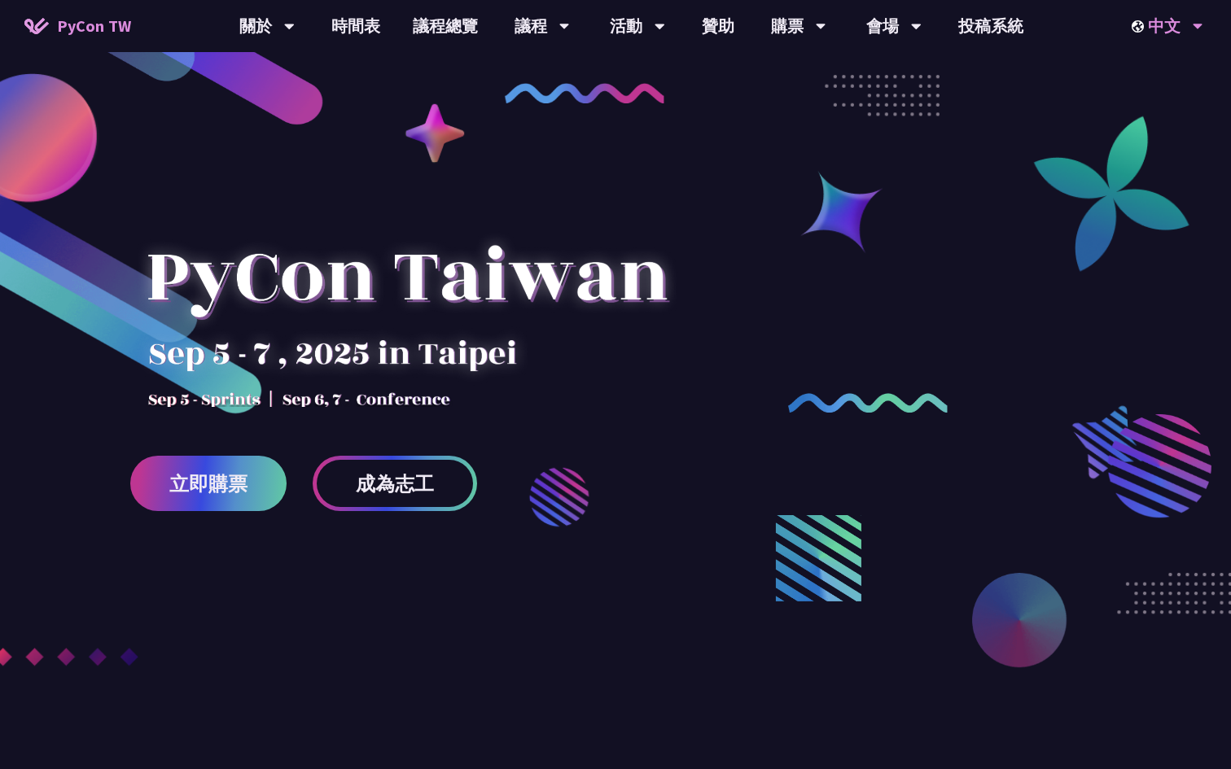
click at [1158, 28] on div "中文" at bounding box center [1167, 26] width 72 height 52
click at [1197, 27] on icon at bounding box center [1198, 27] width 10 height 6
click at [1162, 66] on div "EN" at bounding box center [1167, 75] width 98 height 38
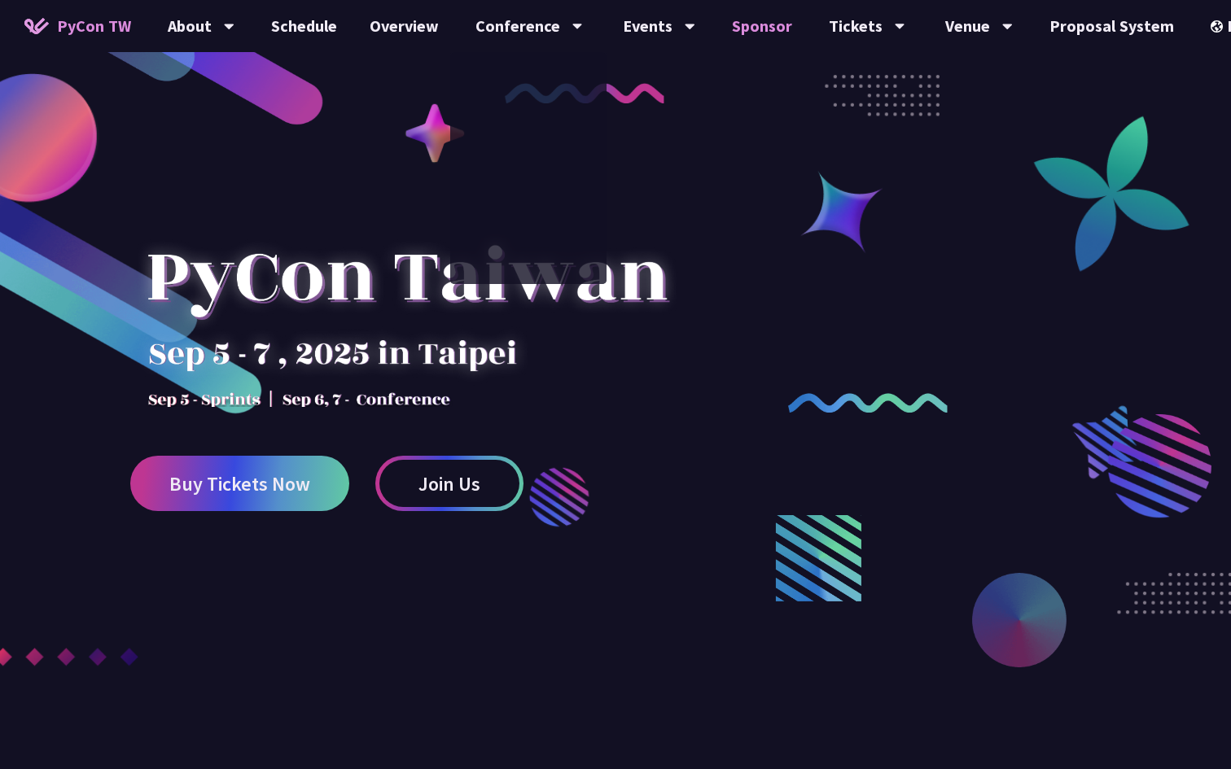
click at [747, 25] on link "Sponsor" at bounding box center [762, 26] width 93 height 52
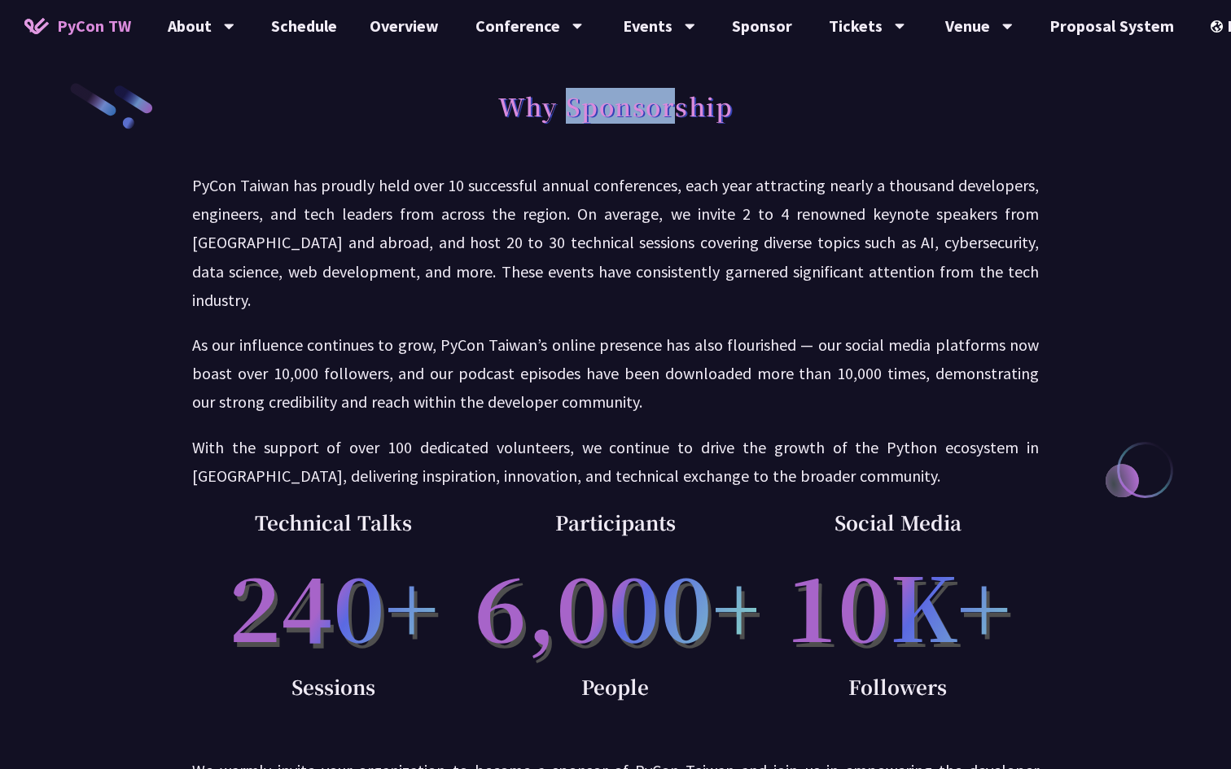
drag, startPoint x: 567, startPoint y: 104, endPoint x: 668, endPoint y: 110, distance: 101.1
click at [668, 110] on h1 "Why Sponsorship" at bounding box center [615, 105] width 235 height 49
copy h1 "Sponsor"
click at [723, 151] on div "Why Sponsorship" at bounding box center [615, 123] width 847 height 85
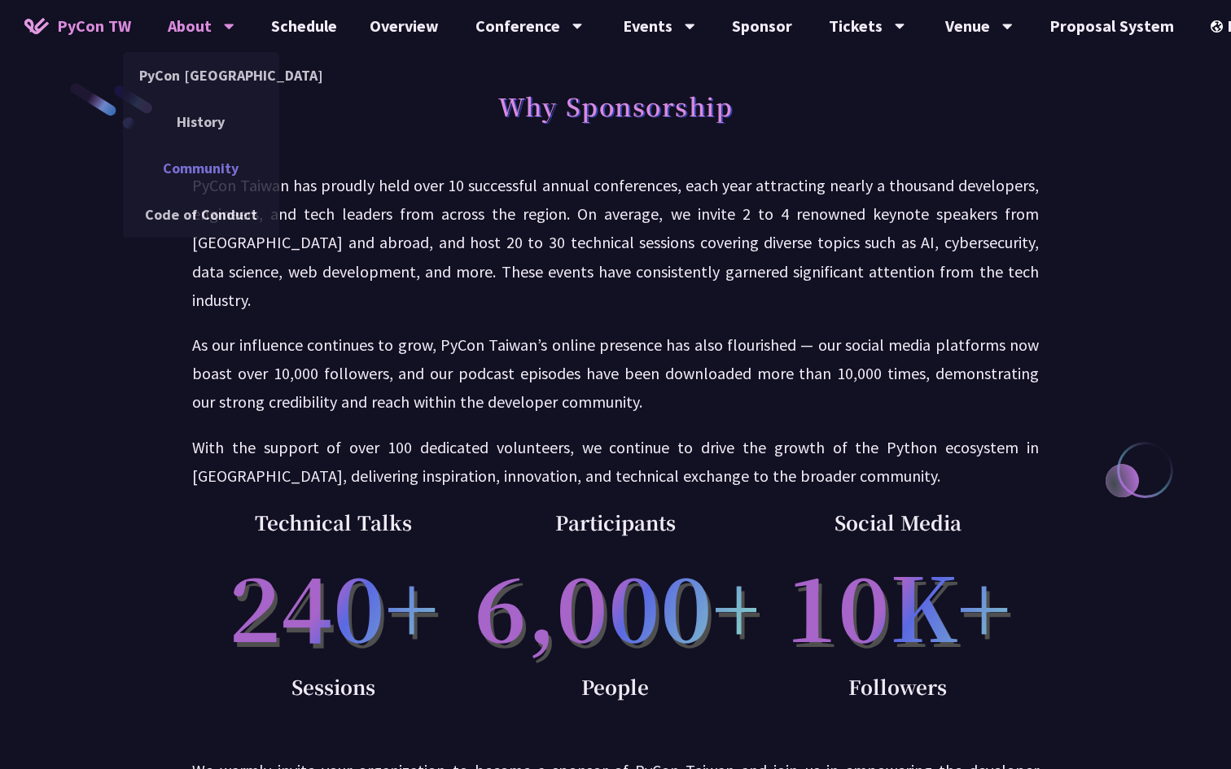
click at [218, 179] on link "Community" at bounding box center [201, 168] width 156 height 38
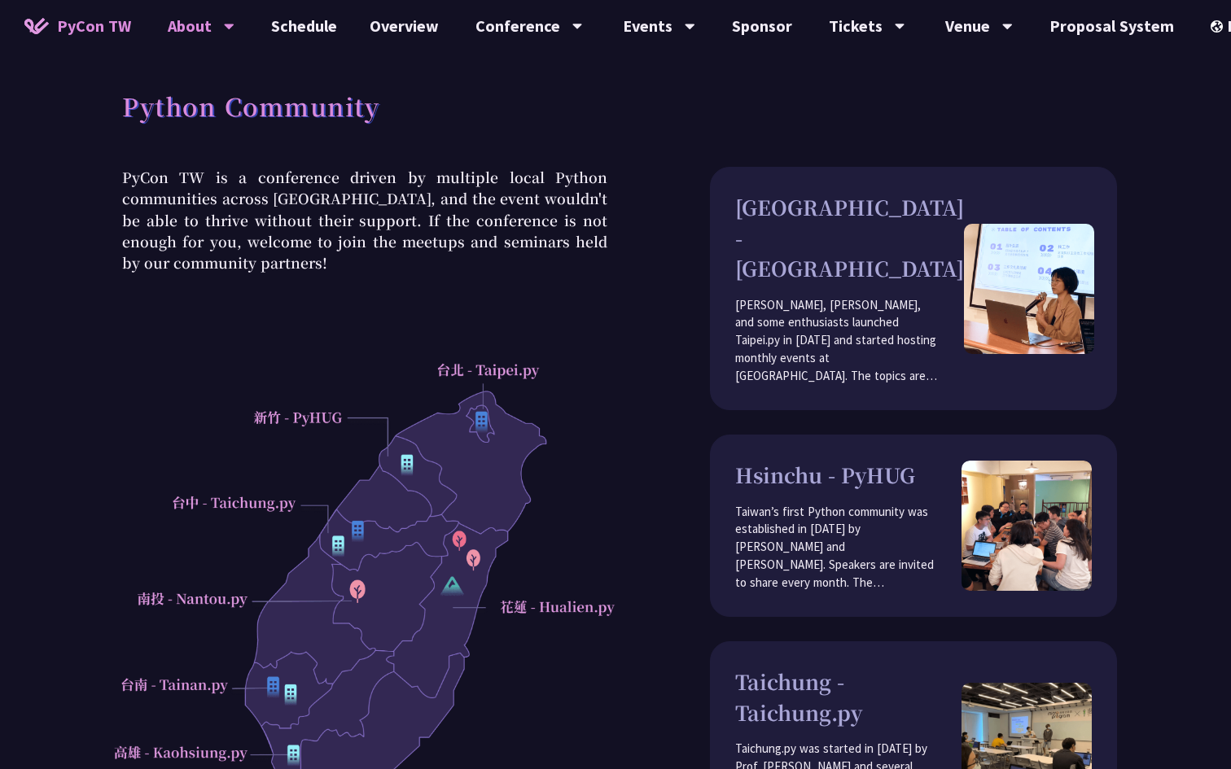
click at [296, 113] on h1 "Python Community" at bounding box center [250, 105] width 257 height 49
copy h1 "Community"
